Goal: Transaction & Acquisition: Book appointment/travel/reservation

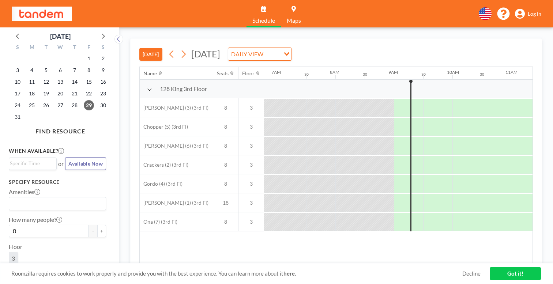
scroll to position [0, 404]
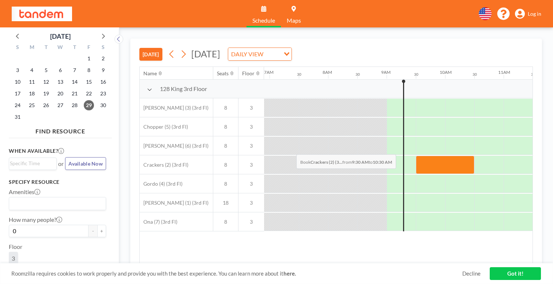
drag, startPoint x: 271, startPoint y: 137, endPoint x: 294, endPoint y: 137, distance: 23.4
click at [416, 156] on div at bounding box center [445, 165] width 59 height 18
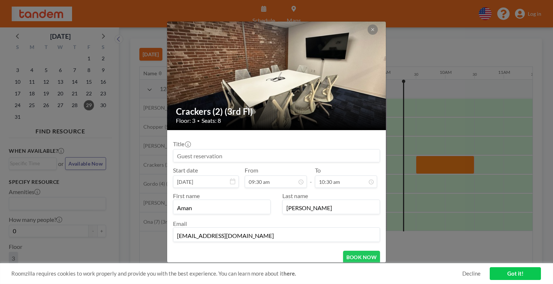
scroll to position [245, 0]
click at [344, 251] on button "BOOK NOW" at bounding box center [361, 257] width 37 height 13
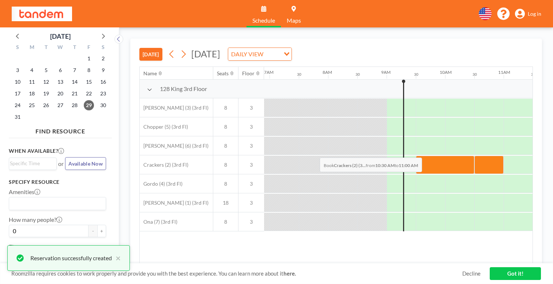
drag, startPoint x: 317, startPoint y: 140, endPoint x: 345, endPoint y: 140, distance: 27.8
click at [474, 156] on div at bounding box center [488, 165] width 29 height 18
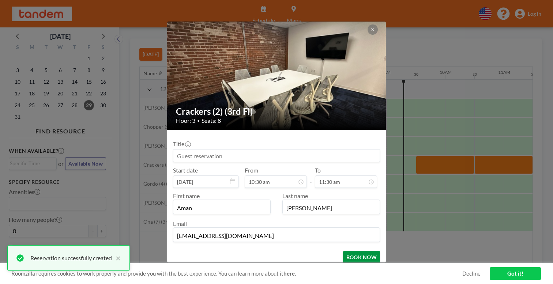
scroll to position [268, 0]
click at [349, 251] on button "BOOK NOW" at bounding box center [361, 257] width 37 height 13
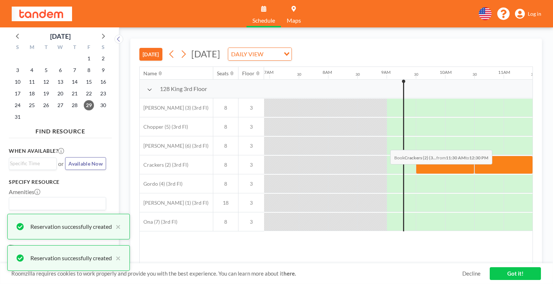
drag, startPoint x: 359, startPoint y: 131, endPoint x: 394, endPoint y: 133, distance: 35.5
click at [533, 156] on div at bounding box center [562, 165] width 59 height 18
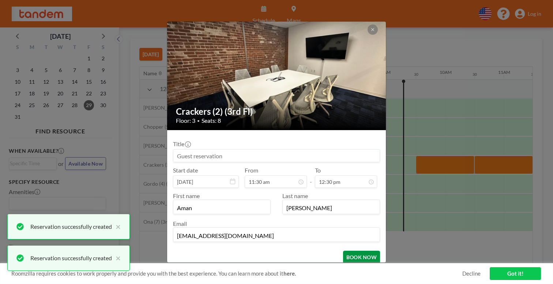
click at [348, 251] on button "BOOK NOW" at bounding box center [361, 257] width 37 height 13
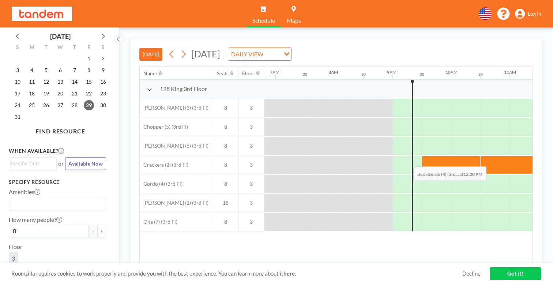
scroll to position [0, 404]
